Goal: Complete application form: Complete application form

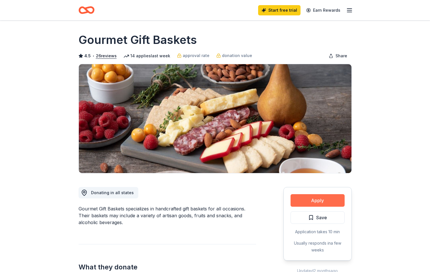
click at [313, 200] on button "Apply" at bounding box center [318, 200] width 54 height 13
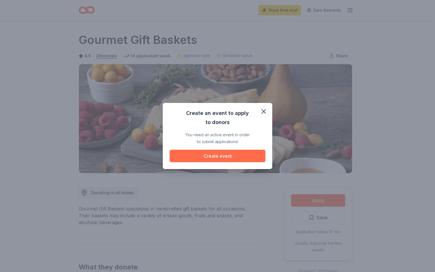
click at [224, 158] on button "Create event" at bounding box center [218, 156] width 96 height 13
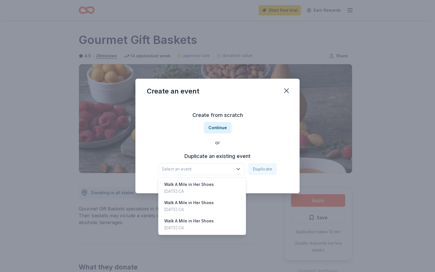
click at [241, 169] on icon "button" at bounding box center [238, 169] width 6 height 6
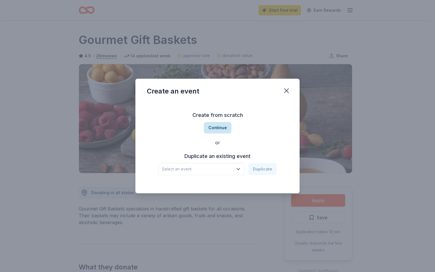
click at [224, 128] on button "Continue" at bounding box center [218, 127] width 28 height 11
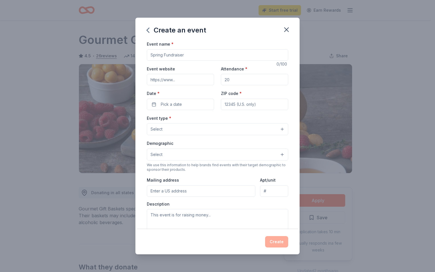
drag, startPoint x: 199, startPoint y: 57, endPoint x: 48, endPoint y: 52, distance: 151.6
click at [48, 52] on div "Create an event Event name * 0 /100 Event website Attendance * Date * Pick a da…" at bounding box center [217, 136] width 435 height 272
type input "Soup Bowl"
click at [171, 77] on input "Event website" at bounding box center [180, 79] width 67 height 11
paste input "[URL][DOMAIN_NAME]"
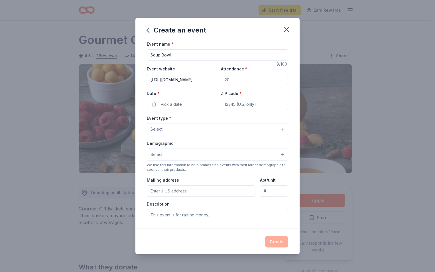
scroll to position [0, 35]
type input "[URL][DOMAIN_NAME]"
click at [232, 81] on input "Attendance *" at bounding box center [254, 79] width 67 height 11
type input "200"
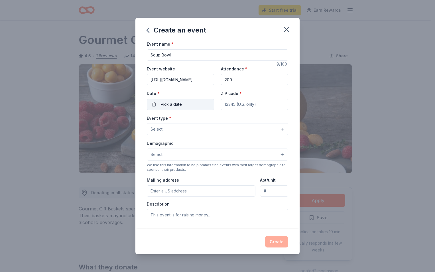
click at [167, 108] on button "Pick a date" at bounding box center [180, 104] width 67 height 11
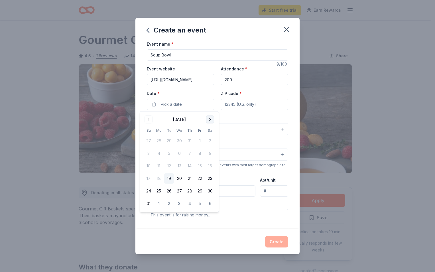
click at [207, 119] on button "Go to next month" at bounding box center [210, 119] width 8 height 8
click at [199, 177] on button "24" at bounding box center [200, 178] width 10 height 10
click at [227, 116] on div "Event type * Select" at bounding box center [217, 125] width 141 height 21
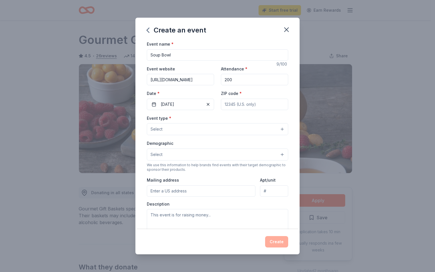
click at [240, 103] on input "ZIP code *" at bounding box center [254, 104] width 67 height 11
type input "93637"
click at [278, 130] on button "Select" at bounding box center [217, 129] width 141 height 12
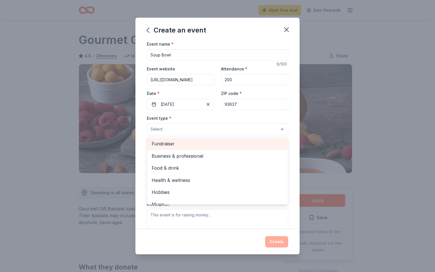
click at [186, 142] on span "Fundraiser" at bounding box center [218, 143] width 132 height 7
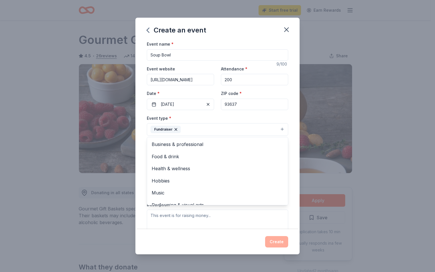
click at [236, 118] on div "Event type * Fundraiser Business & professional Food & drink Health & wellness …" at bounding box center [217, 125] width 141 height 21
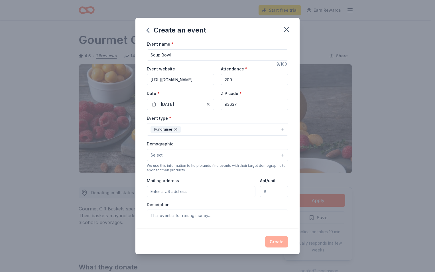
click at [197, 154] on button "Select" at bounding box center [217, 155] width 141 height 12
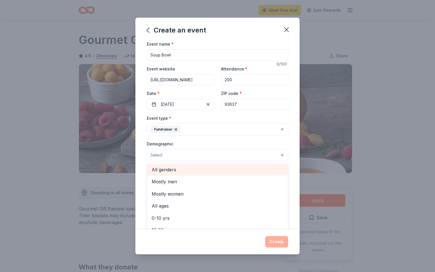
click at [176, 169] on span "All genders" at bounding box center [218, 169] width 132 height 7
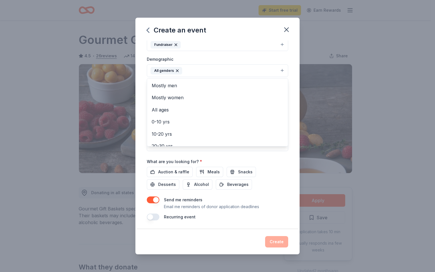
scroll to position [85, 0]
click at [287, 164] on div "Event name * Soup Bowl 9 /100 Event website [URL][DOMAIN_NAME] Attendance * 200…" at bounding box center [217, 134] width 164 height 189
click at [253, 70] on button "All genders" at bounding box center [217, 70] width 141 height 13
click at [179, 110] on span "All ages" at bounding box center [218, 109] width 132 height 7
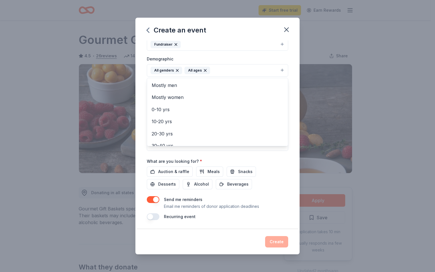
click at [271, 164] on div "Event name * Soup Bowl 9 /100 Event website [URL][DOMAIN_NAME] Attendance * 200…" at bounding box center [217, 88] width 141 height 264
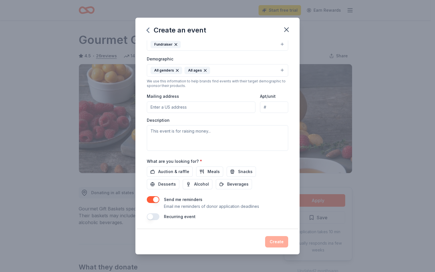
click at [181, 105] on input "Mailing address" at bounding box center [201, 106] width 109 height 11
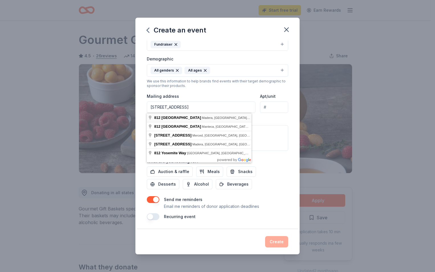
type input "[STREET_ADDRESS]"
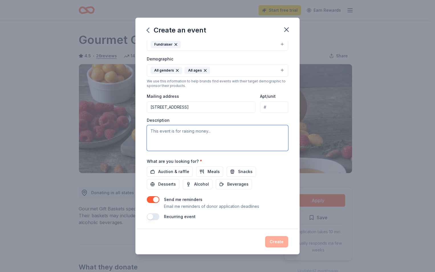
click at [164, 132] on textarea at bounding box center [217, 138] width 141 height 26
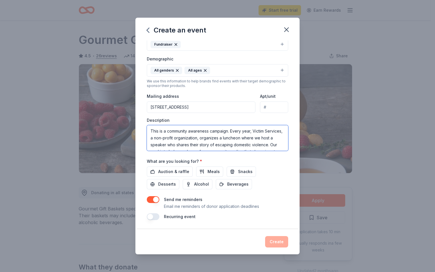
click at [228, 131] on textarea "This is a community awareness campaign. Every year, Victim Services, a non-prof…" at bounding box center [217, 138] width 141 height 26
drag, startPoint x: 241, startPoint y: 146, endPoint x: 136, endPoint y: 111, distance: 110.7
click at [136, 111] on div "Event name * Soup Bowl 9 /100 Event website [URL][DOMAIN_NAME] Attendance * 200…" at bounding box center [217, 134] width 164 height 189
click at [230, 140] on textarea "This is a community awareness event. We do not specifically raise money, but ea…" at bounding box center [217, 138] width 141 height 26
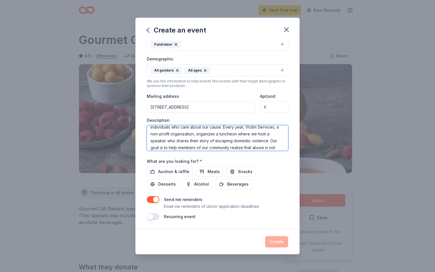
scroll to position [27, 0]
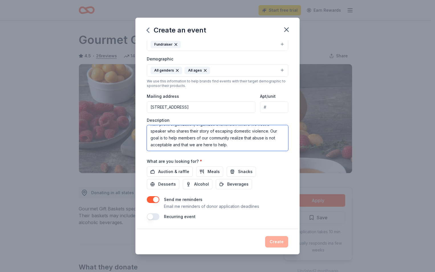
click at [233, 131] on textarea "This is a community awareness event. We do not specifically raise money, but ea…" at bounding box center [217, 138] width 141 height 26
type textarea "This is a community awareness event. We do not specifically raise money, but ea…"
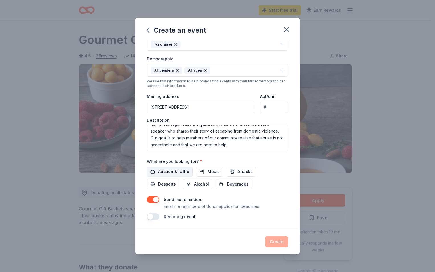
click at [171, 171] on span "Auction & raffle" at bounding box center [173, 171] width 31 height 7
click at [149, 217] on button "button" at bounding box center [153, 216] width 13 height 7
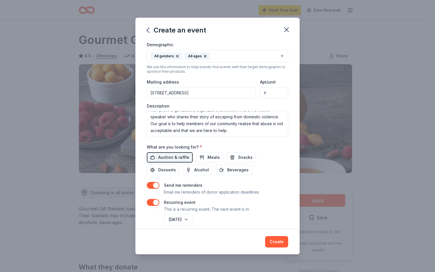
scroll to position [105, 0]
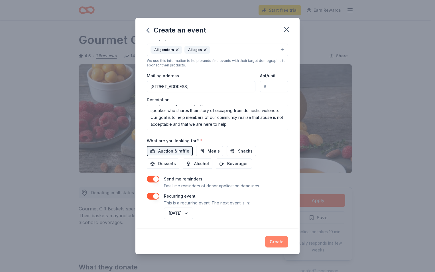
click at [275, 241] on button "Create" at bounding box center [276, 241] width 23 height 11
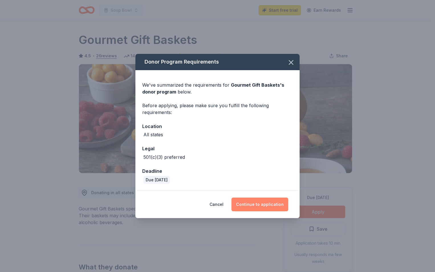
click at [267, 206] on button "Continue to application" at bounding box center [259, 204] width 57 height 14
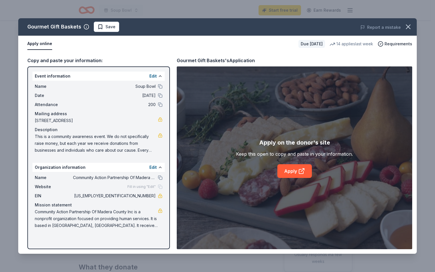
click at [148, 177] on span "Community Action Partnership Of Madera County Inc" at bounding box center [114, 177] width 83 height 7
click at [151, 167] on button "Edit" at bounding box center [152, 167] width 7 height 7
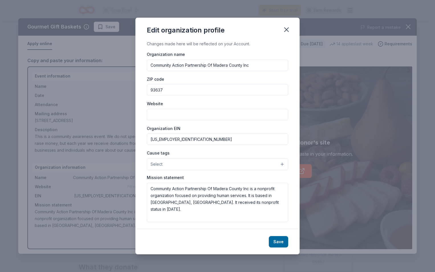
click at [151, 64] on input "Community Action Partnership Of Madera County Inc" at bounding box center [217, 65] width 141 height 11
type input "Victim Services of Community Action Partnership of Madera County Inc"
click at [276, 166] on button "Select" at bounding box center [217, 164] width 141 height 12
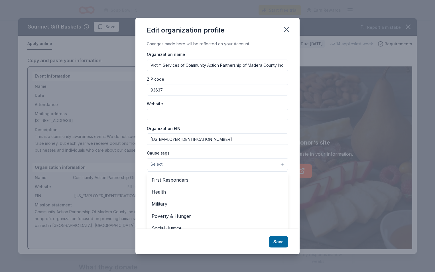
scroll to position [79, 0]
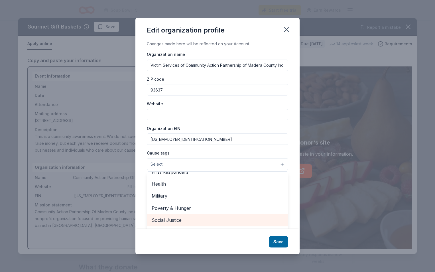
click at [184, 219] on span "Social Justice" at bounding box center [218, 219] width 132 height 7
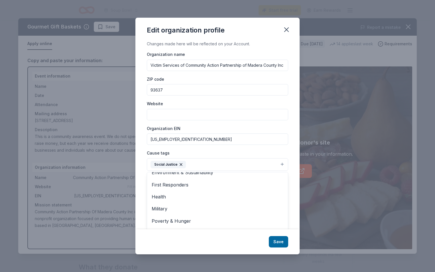
click at [227, 152] on div "Cause tags Social Justice Animals Art & Culture Children Disaster Relief Educat…" at bounding box center [217, 159] width 141 height 21
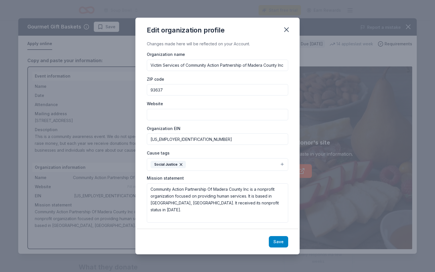
click at [280, 242] on button "Save" at bounding box center [278, 241] width 19 height 11
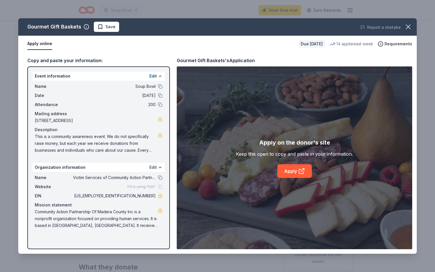
click at [153, 166] on button "Edit" at bounding box center [152, 167] width 7 height 7
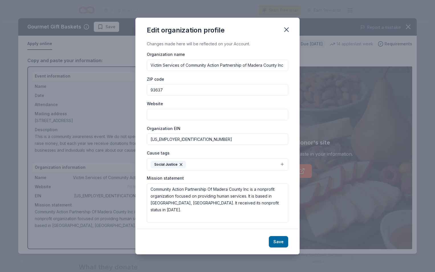
click at [155, 116] on input "Website" at bounding box center [217, 114] width 141 height 11
paste input "[URL][DOMAIN_NAME]"
type input "[URL][DOMAIN_NAME]"
click at [276, 239] on button "Save" at bounding box center [278, 241] width 19 height 11
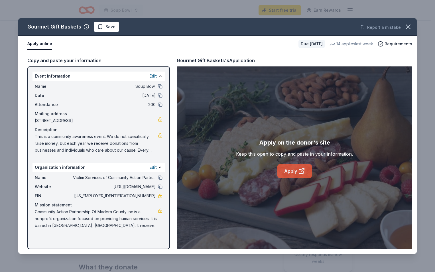
click at [292, 173] on link "Apply" at bounding box center [294, 171] width 34 height 14
drag, startPoint x: 72, startPoint y: 177, endPoint x: 96, endPoint y: 179, distance: 24.3
click at [96, 179] on div "Name Victim Services of Community Action Partnership of Madera County Inc" at bounding box center [99, 177] width 128 height 7
drag, startPoint x: 73, startPoint y: 177, endPoint x: 103, endPoint y: 179, distance: 29.9
click at [103, 179] on div "Name Victim Services of Community Action Partnership of Madera County Inc" at bounding box center [99, 177] width 128 height 7
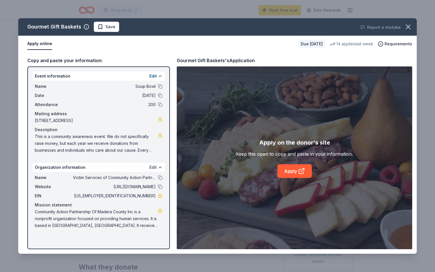
click at [151, 165] on button "Edit" at bounding box center [152, 167] width 7 height 7
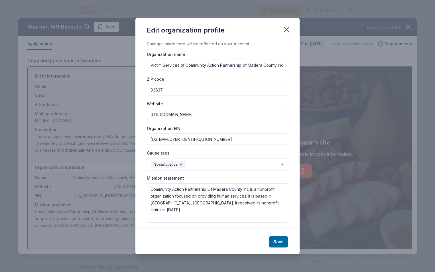
scroll to position [0, 5]
drag, startPoint x: 149, startPoint y: 64, endPoint x: 329, endPoint y: 73, distance: 180.2
click at [329, 73] on div "Edit organization profile Changes made here will be reflected on your Account. …" at bounding box center [217, 136] width 435 height 272
drag, startPoint x: 179, startPoint y: 138, endPoint x: 142, endPoint y: 138, distance: 37.6
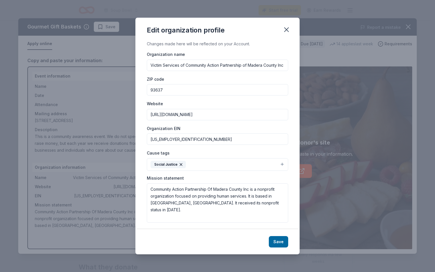
click at [142, 138] on div "Changes made here will be reflected on your Account. Organization name Victim S…" at bounding box center [217, 134] width 164 height 189
